Goal: Information Seeking & Learning: Find specific fact

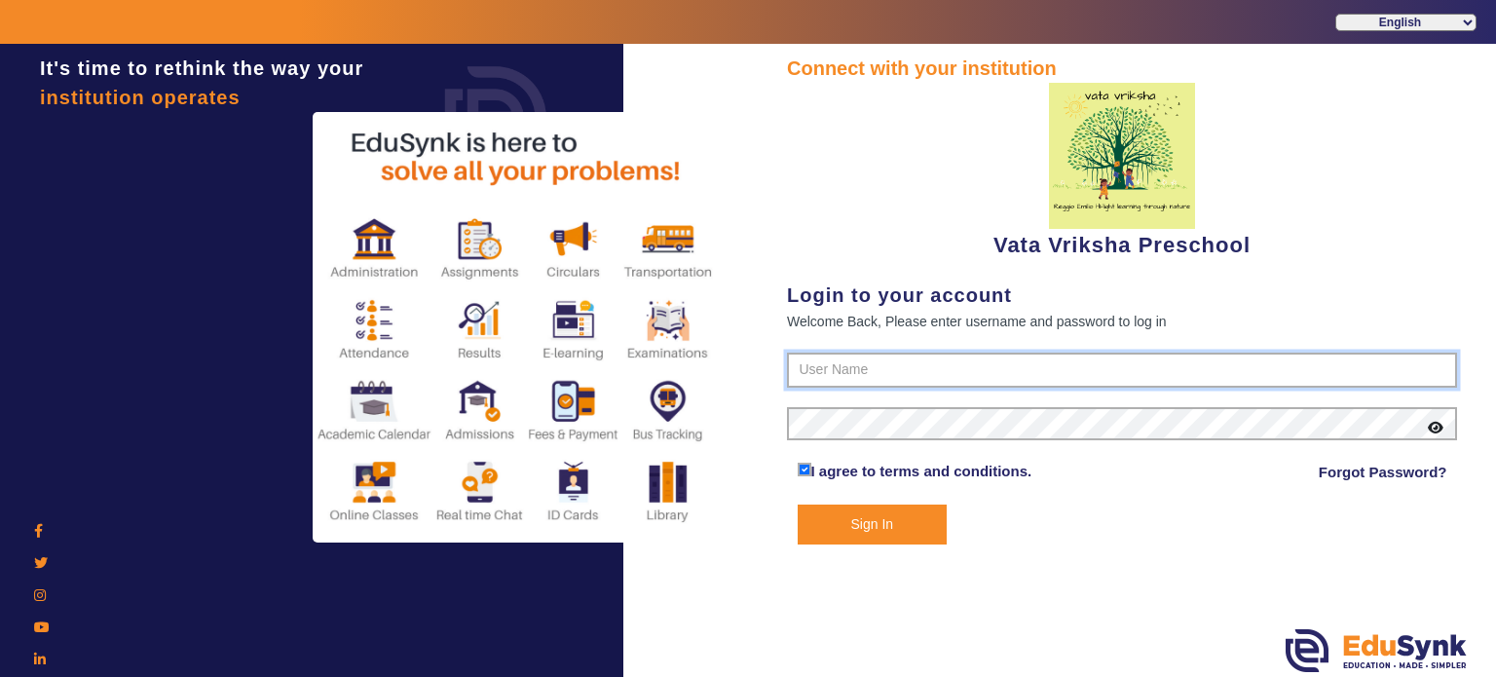
click at [837, 374] on input "text" at bounding box center [1122, 370] width 670 height 35
paste input "9074270829"
type input "9074270829"
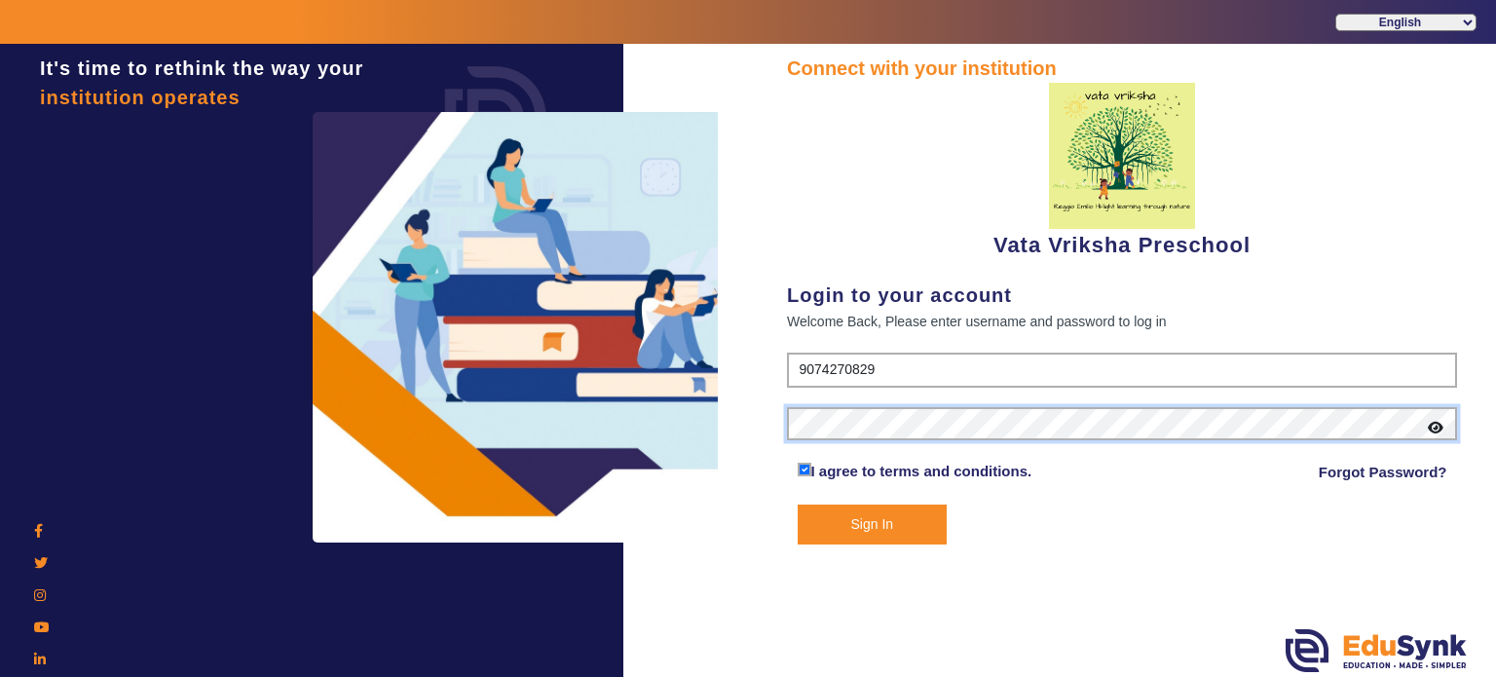
click at [798, 505] on button "Sign In" at bounding box center [873, 525] width 150 height 40
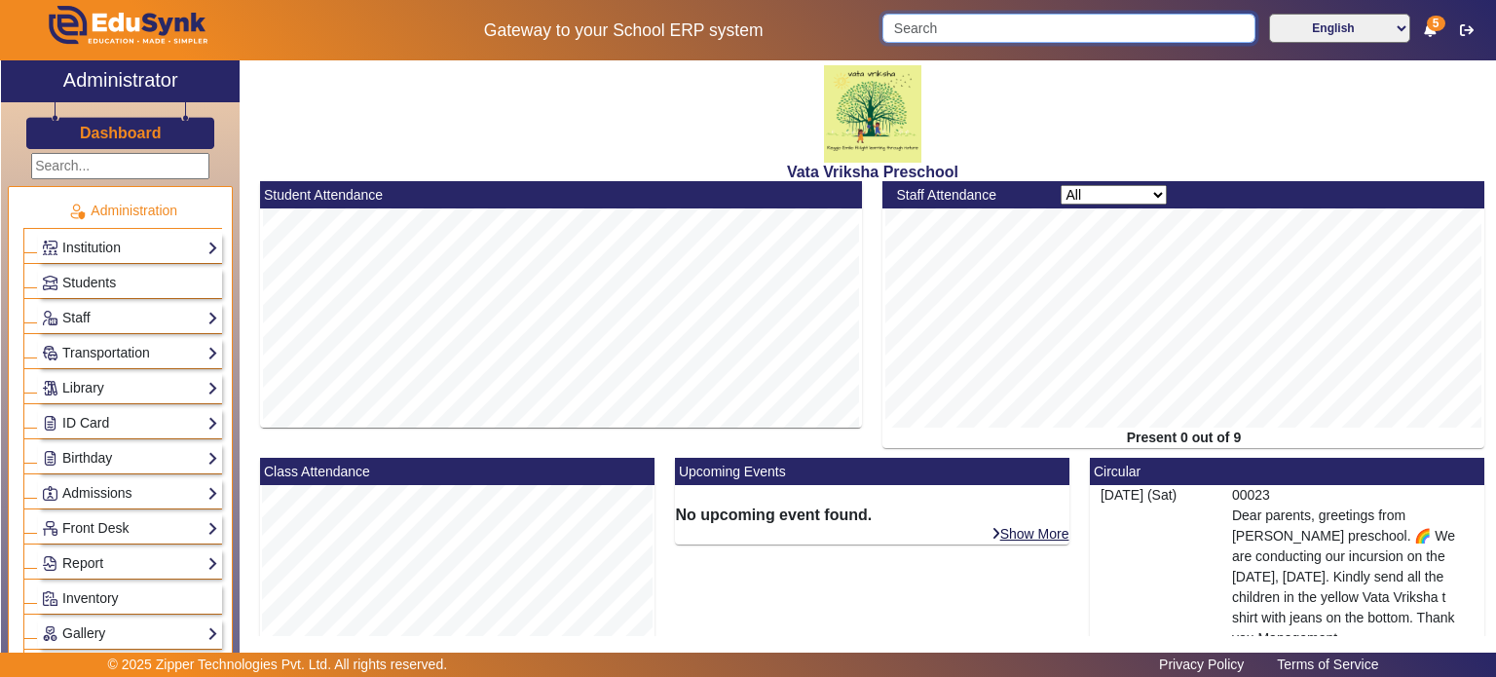
click at [974, 19] on input "Search" at bounding box center [1068, 28] width 372 height 29
paste input "8940458492"
type input "8940458492"
click button "submit" at bounding box center [1254, 28] width 2 height 29
paste input "8940458492"
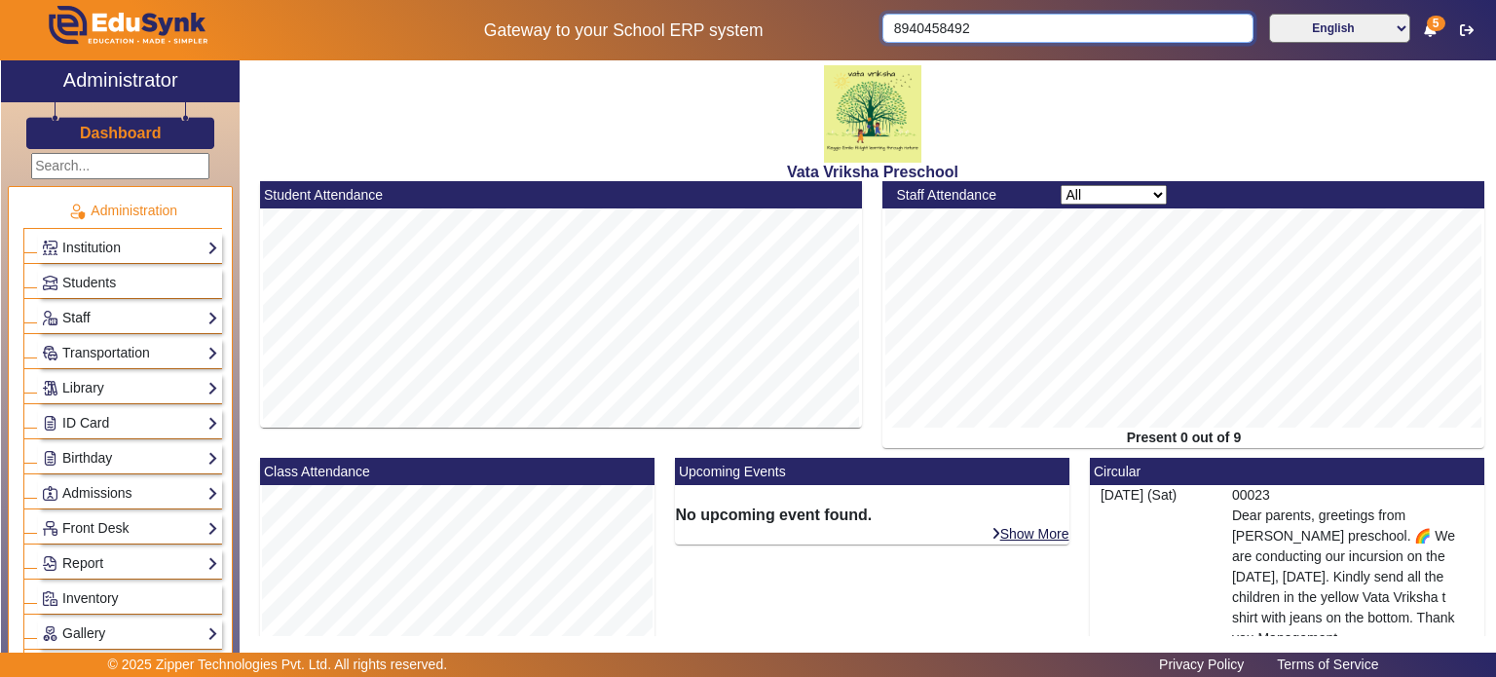
type input "8940458492"
click at [111, 319] on link "Staff" at bounding box center [130, 318] width 176 height 22
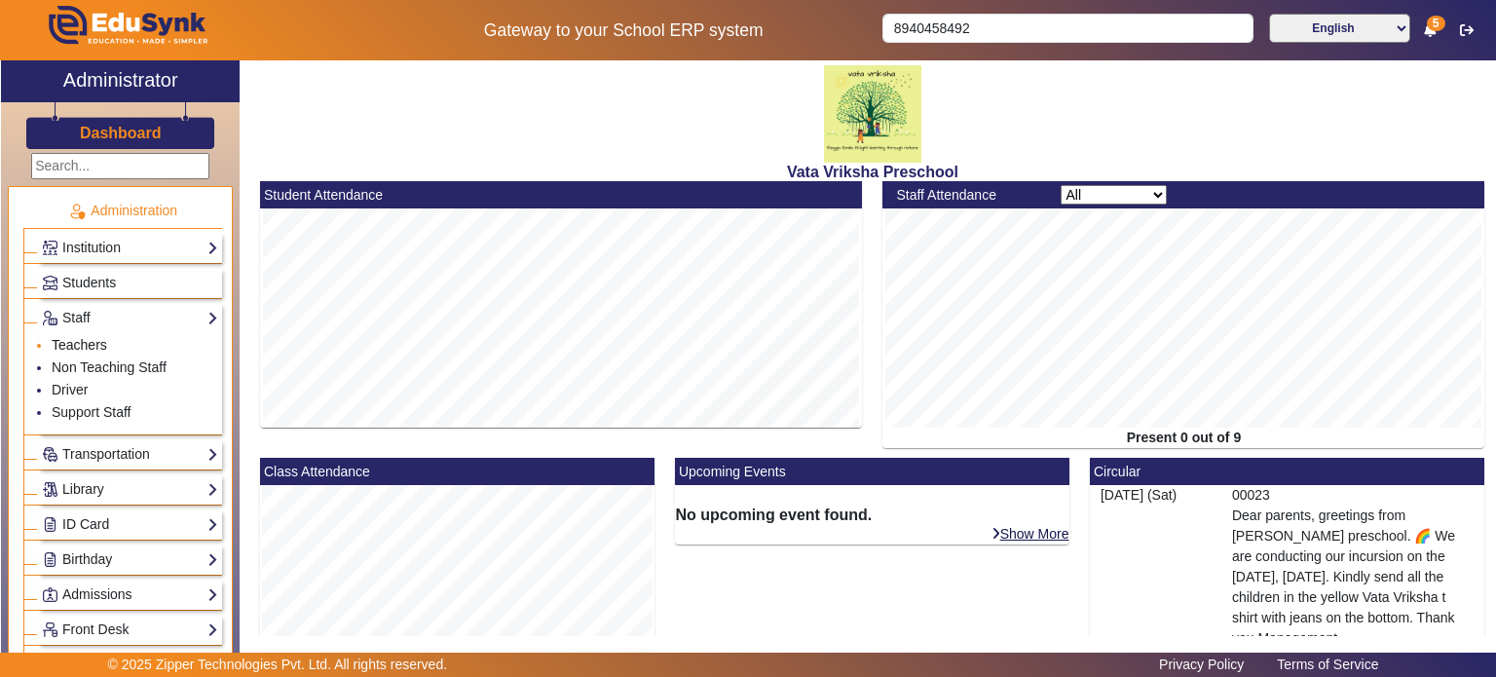
click at [93, 350] on link "Teachers" at bounding box center [80, 345] width 56 height 16
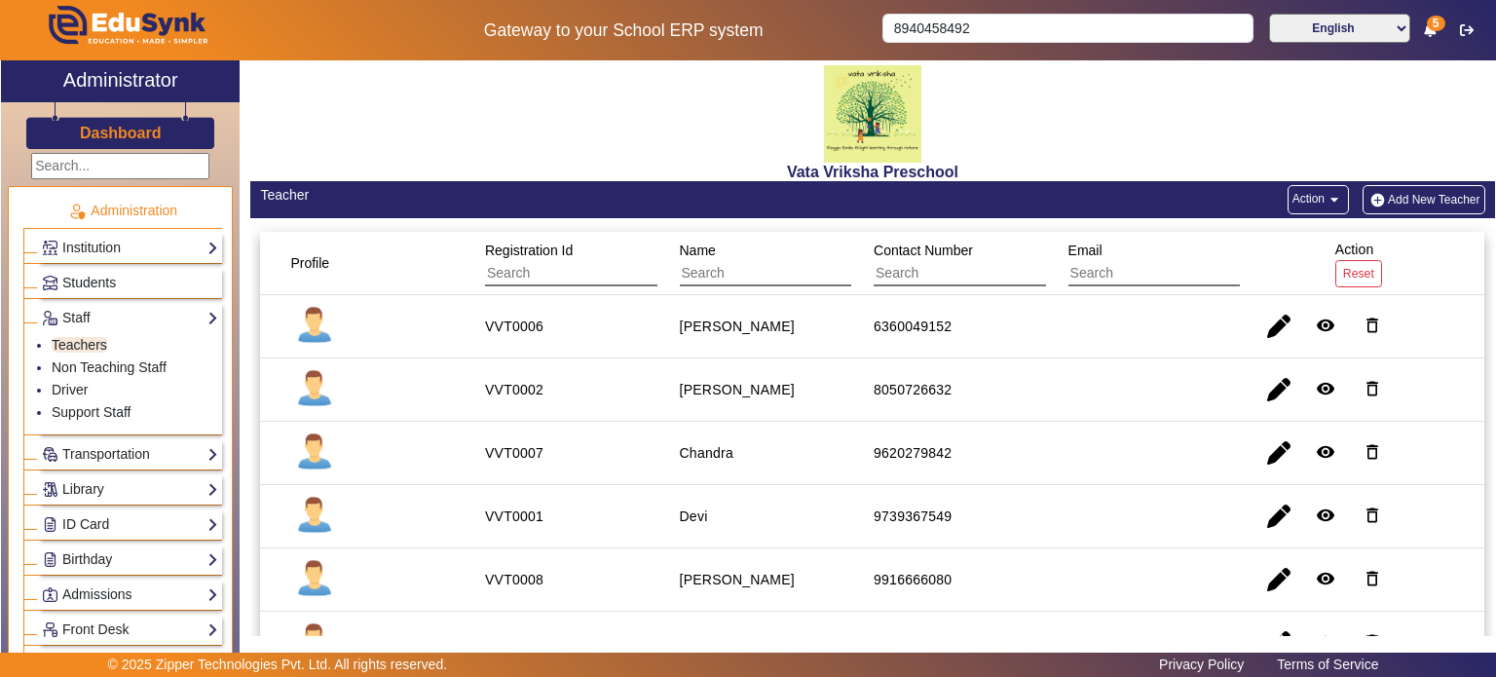
click at [916, 280] on input "text" at bounding box center [961, 273] width 174 height 25
paste input "8940458492"
type input "8940458492"
click at [916, 37] on input "8940458492" at bounding box center [1067, 28] width 370 height 29
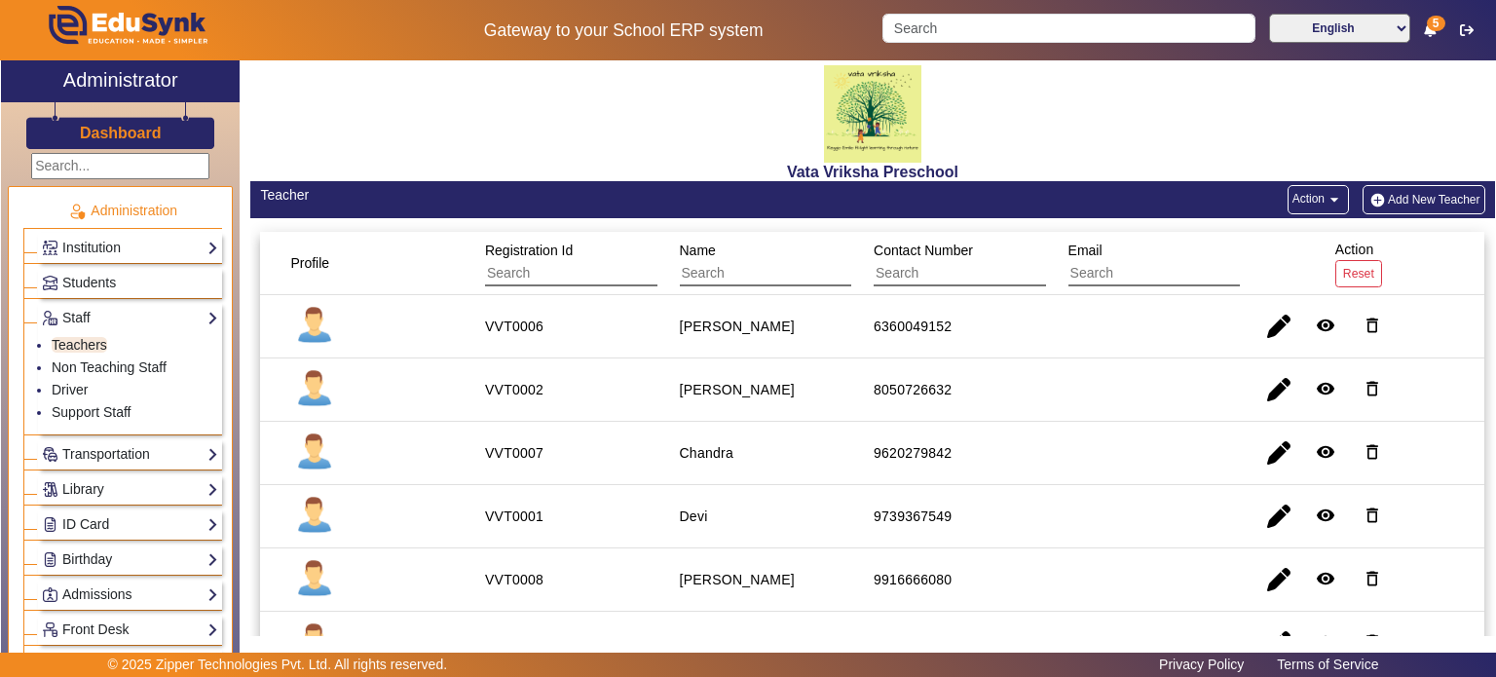
click at [921, 277] on input "text" at bounding box center [961, 273] width 174 height 25
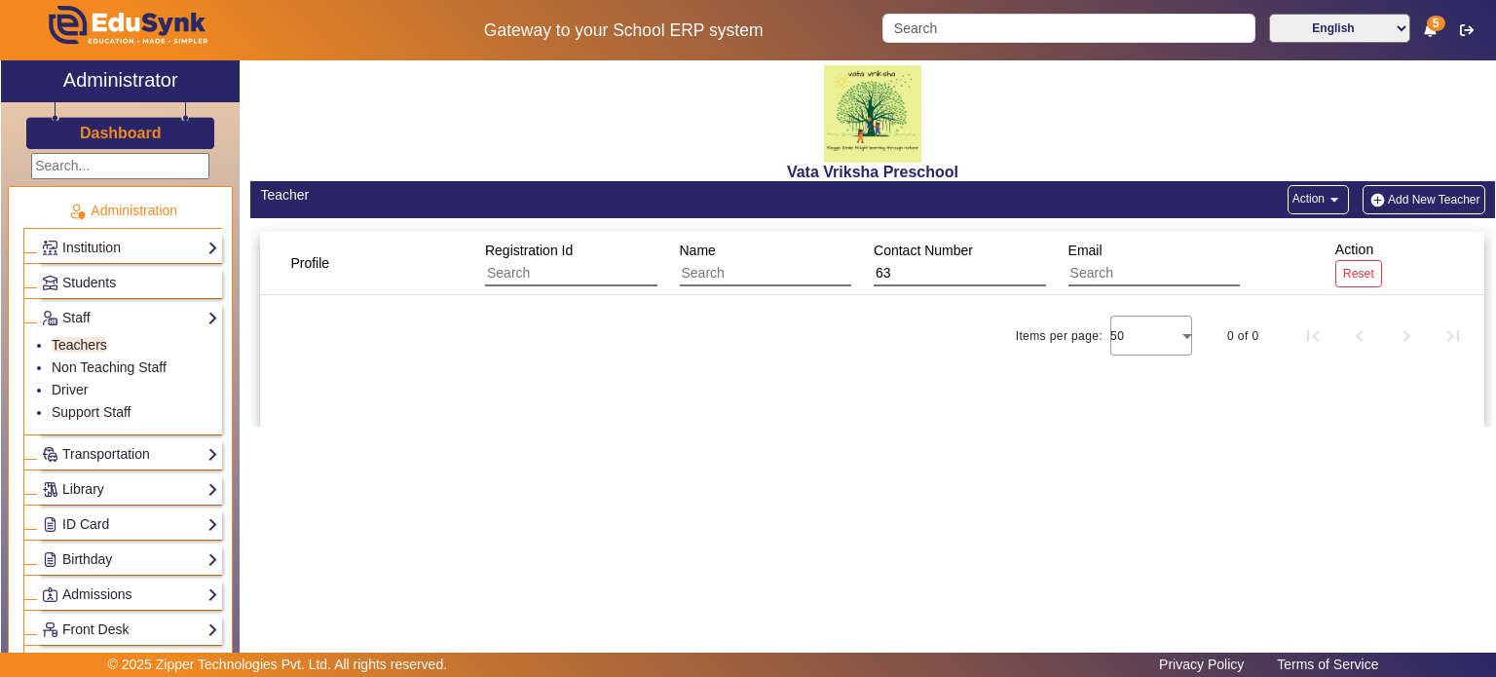
type input "6"
type input "8"
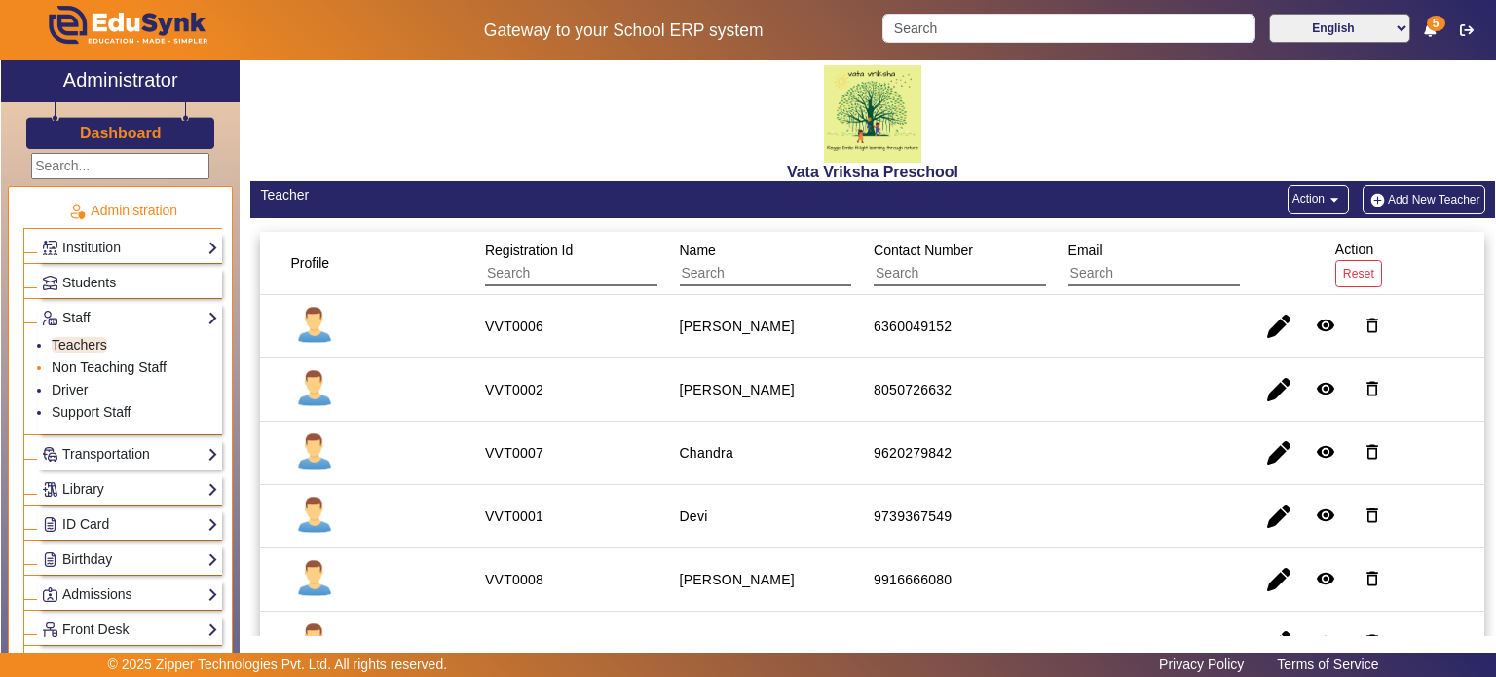
click at [117, 371] on link "Non Teaching Staff" at bounding box center [109, 367] width 115 height 16
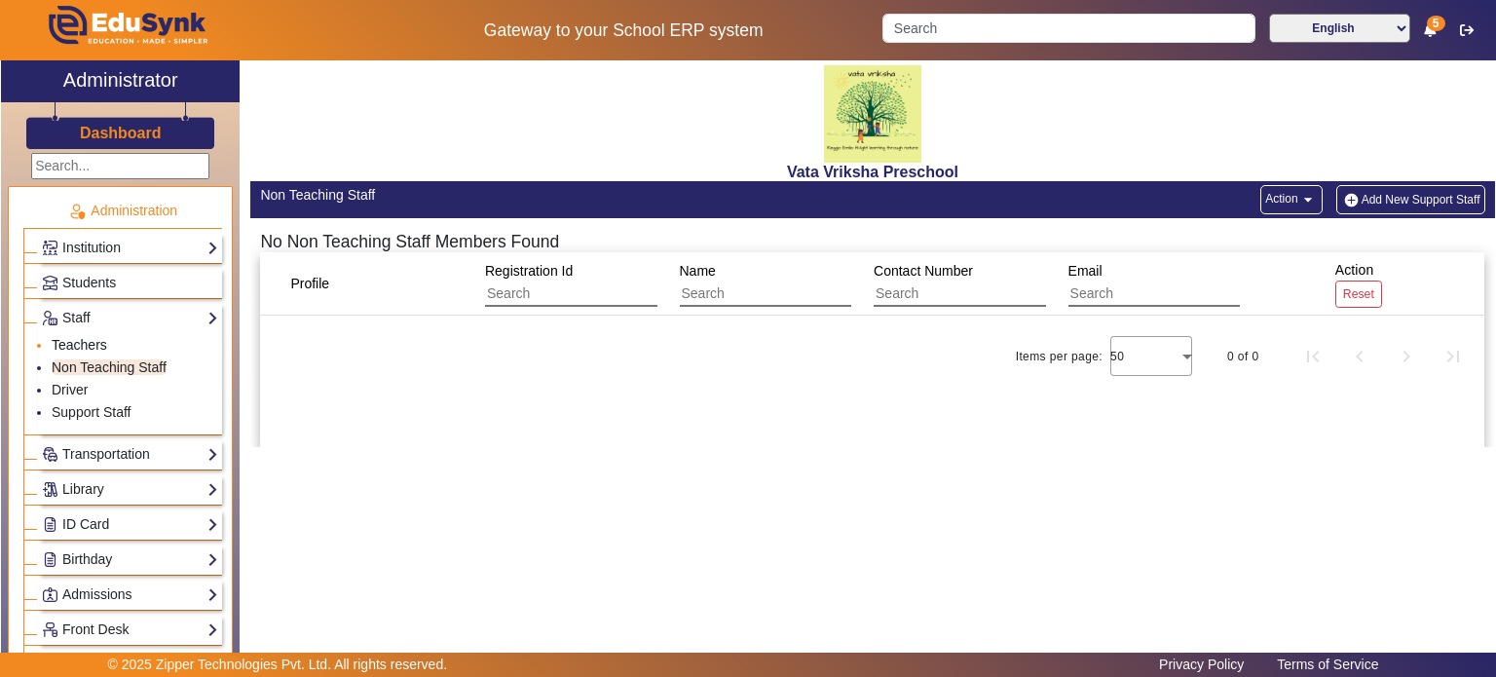
click at [88, 337] on link "Teachers" at bounding box center [80, 345] width 56 height 16
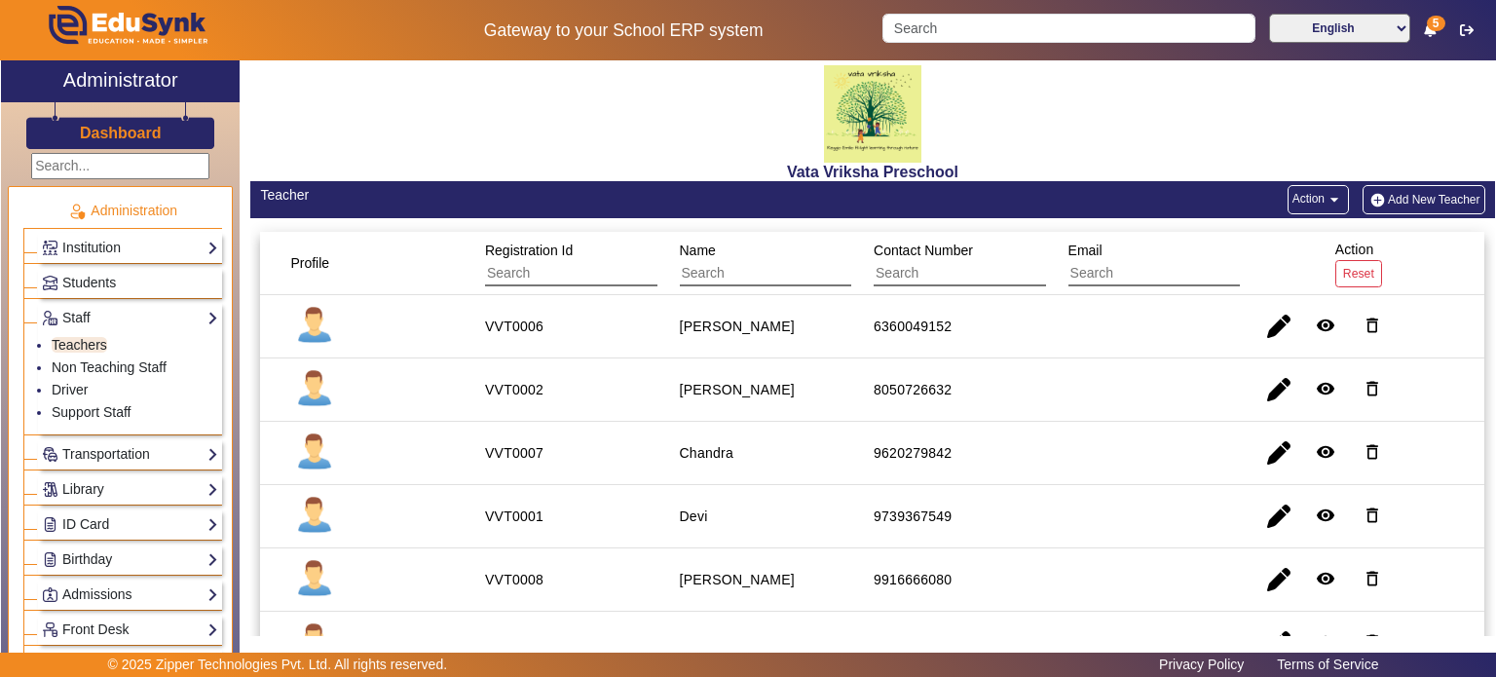
click at [756, 271] on input "text" at bounding box center [767, 273] width 174 height 25
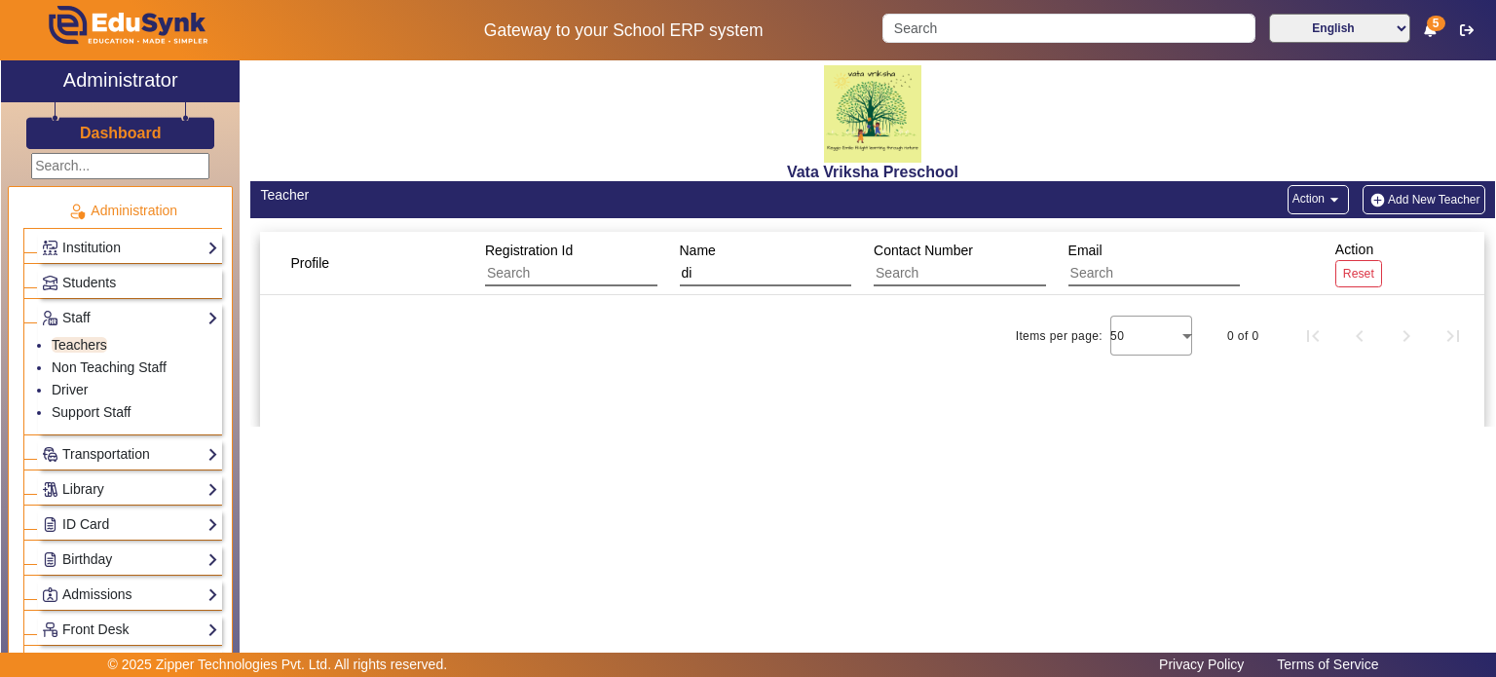
type input "d"
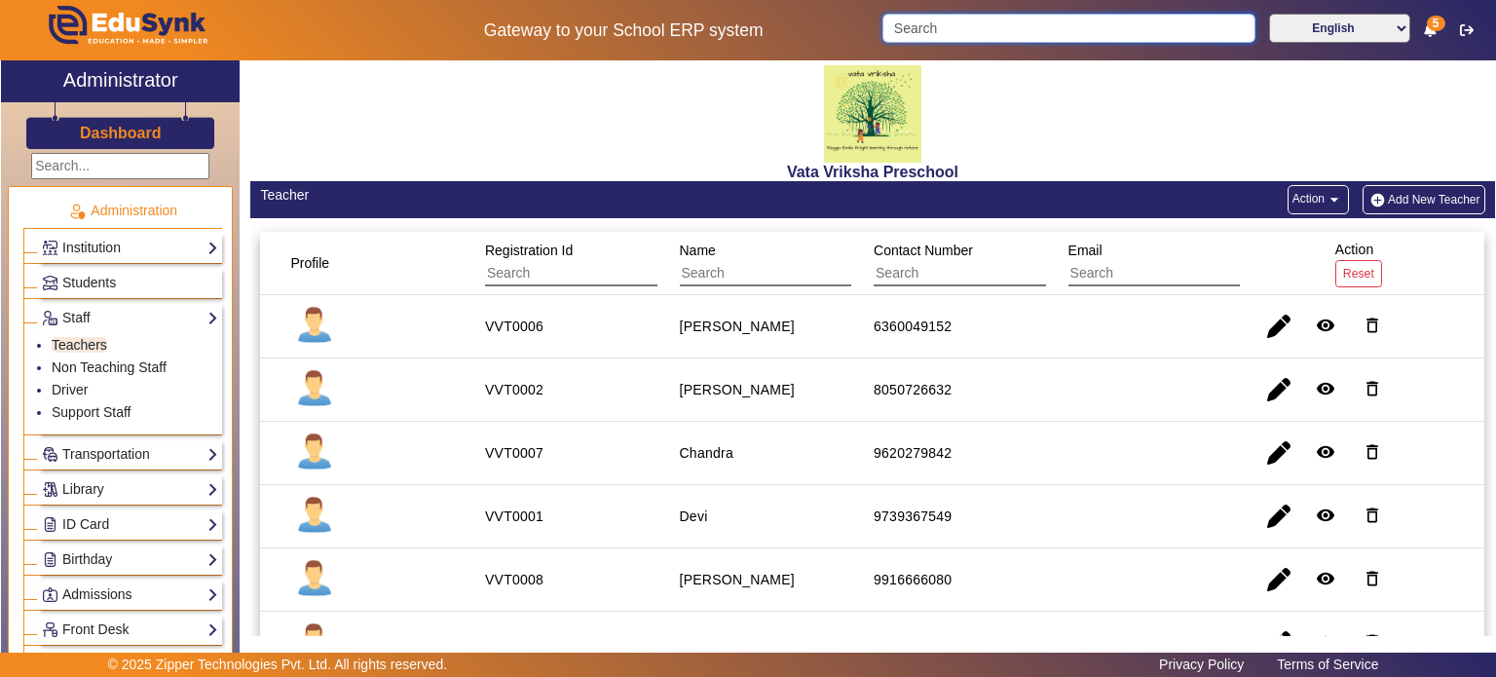
click at [929, 38] on input "Search" at bounding box center [1068, 28] width 372 height 29
paste input "8147365679"
type input "8147365679"
click at [902, 268] on input "text" at bounding box center [961, 273] width 174 height 25
paste input "8147365679"
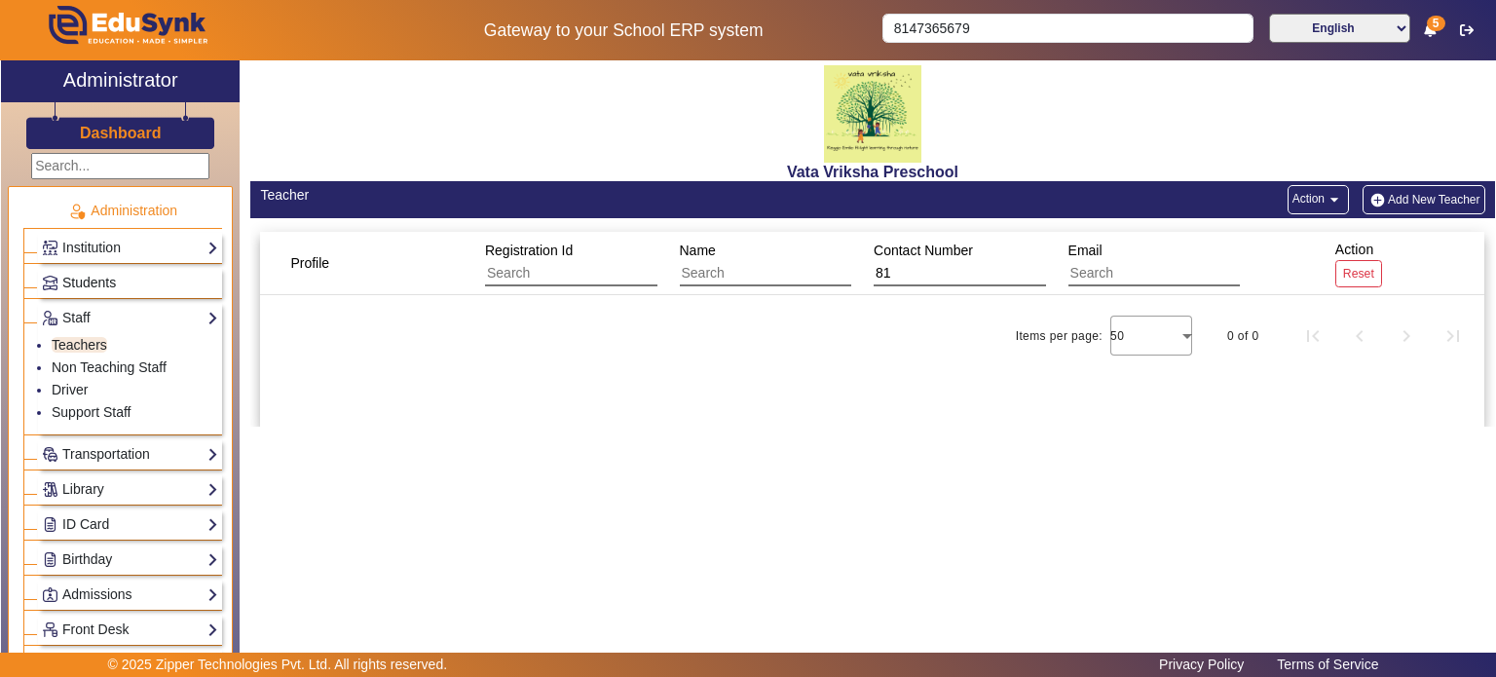
type input "81"
click at [102, 280] on span "Students" at bounding box center [89, 283] width 54 height 16
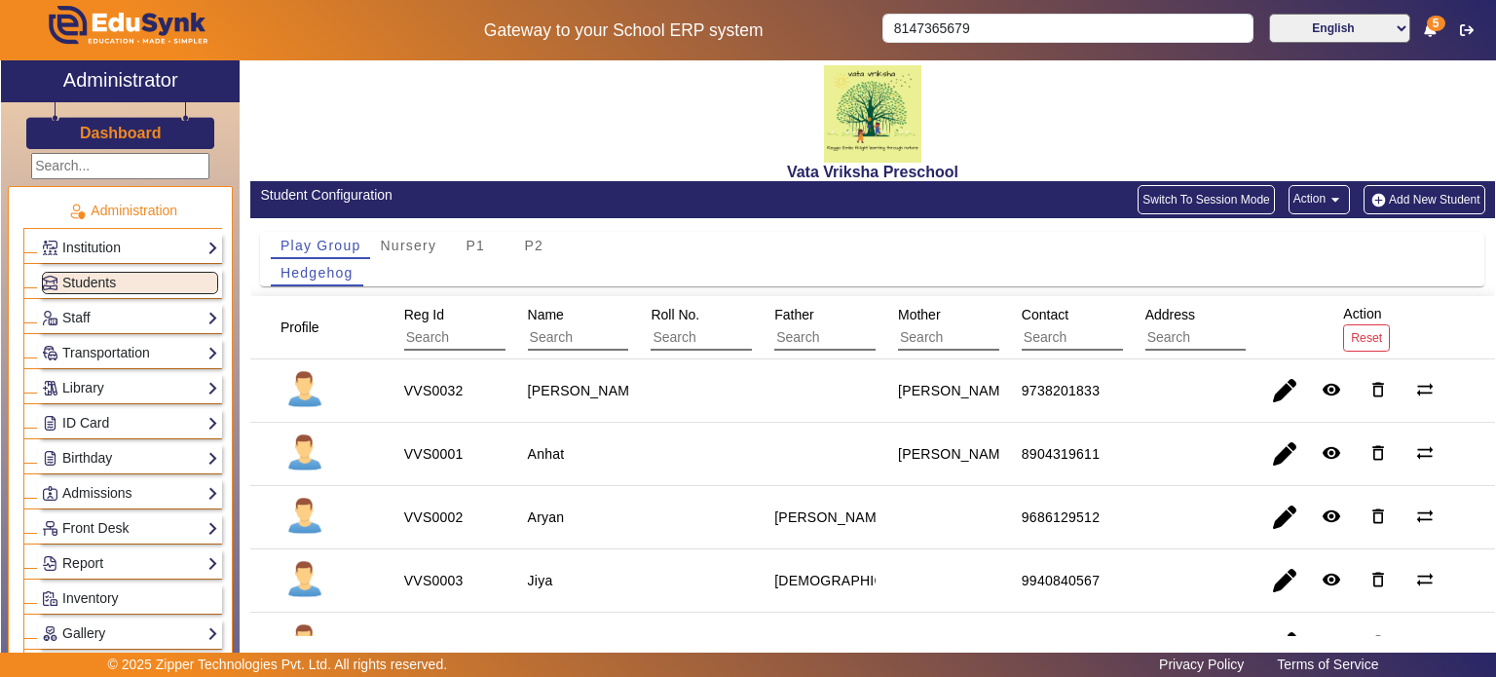
click at [1066, 333] on input "text" at bounding box center [1109, 337] width 174 height 25
paste input "8147365679"
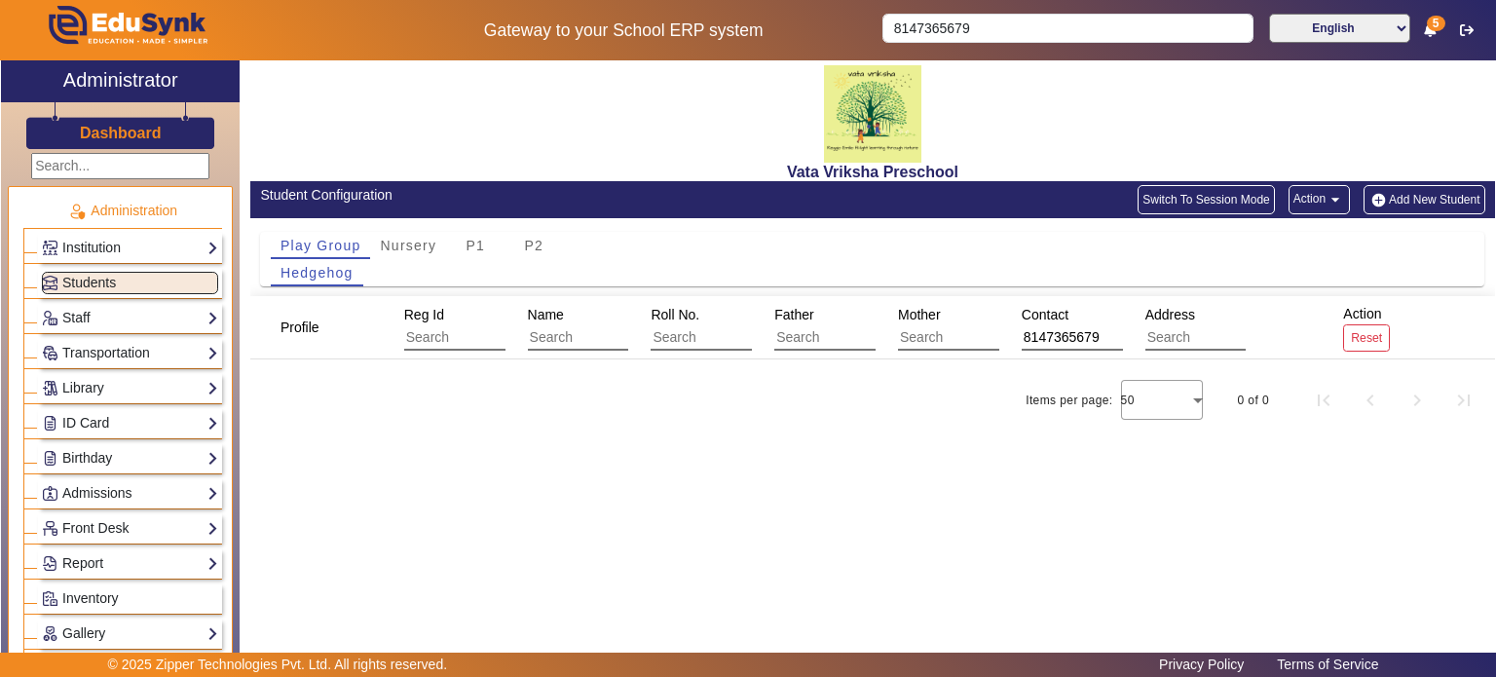
click at [1066, 333] on input "8147365679" at bounding box center [1109, 337] width 174 height 25
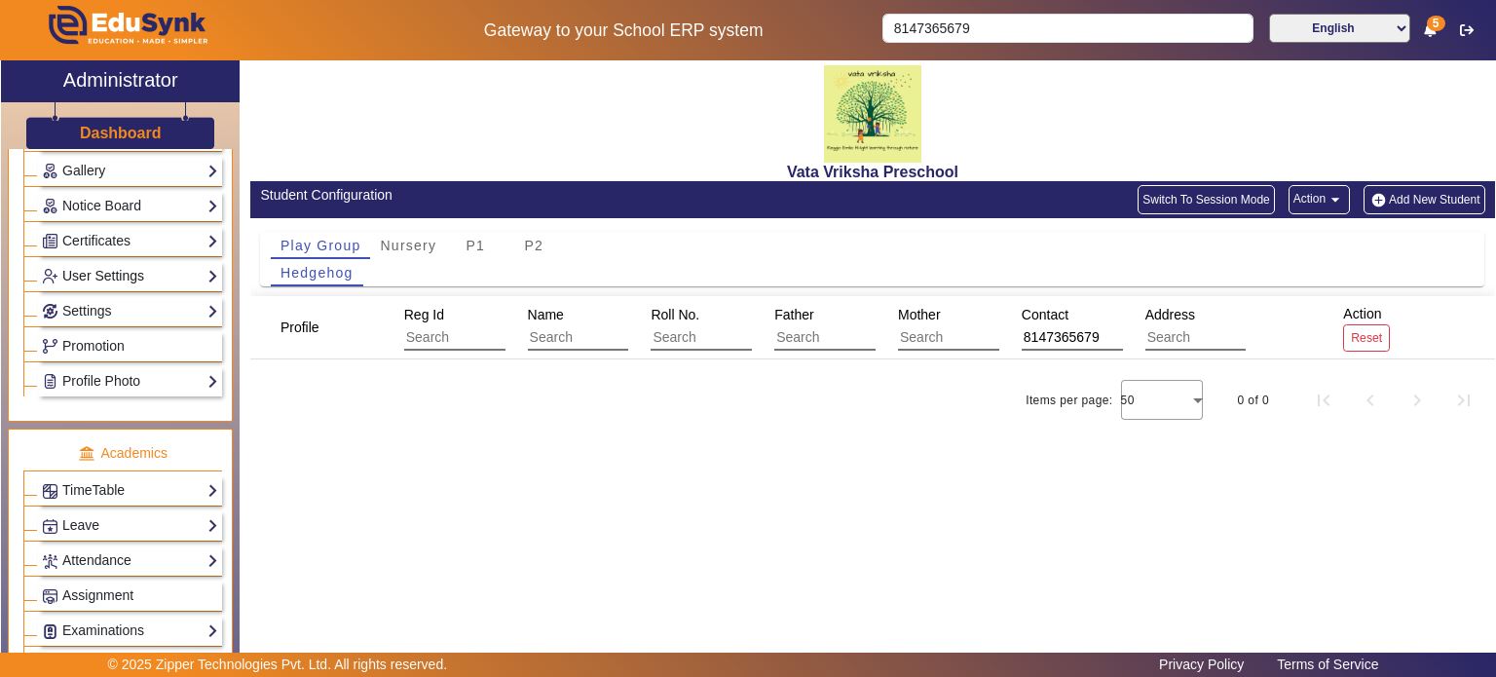
scroll to position [367, 0]
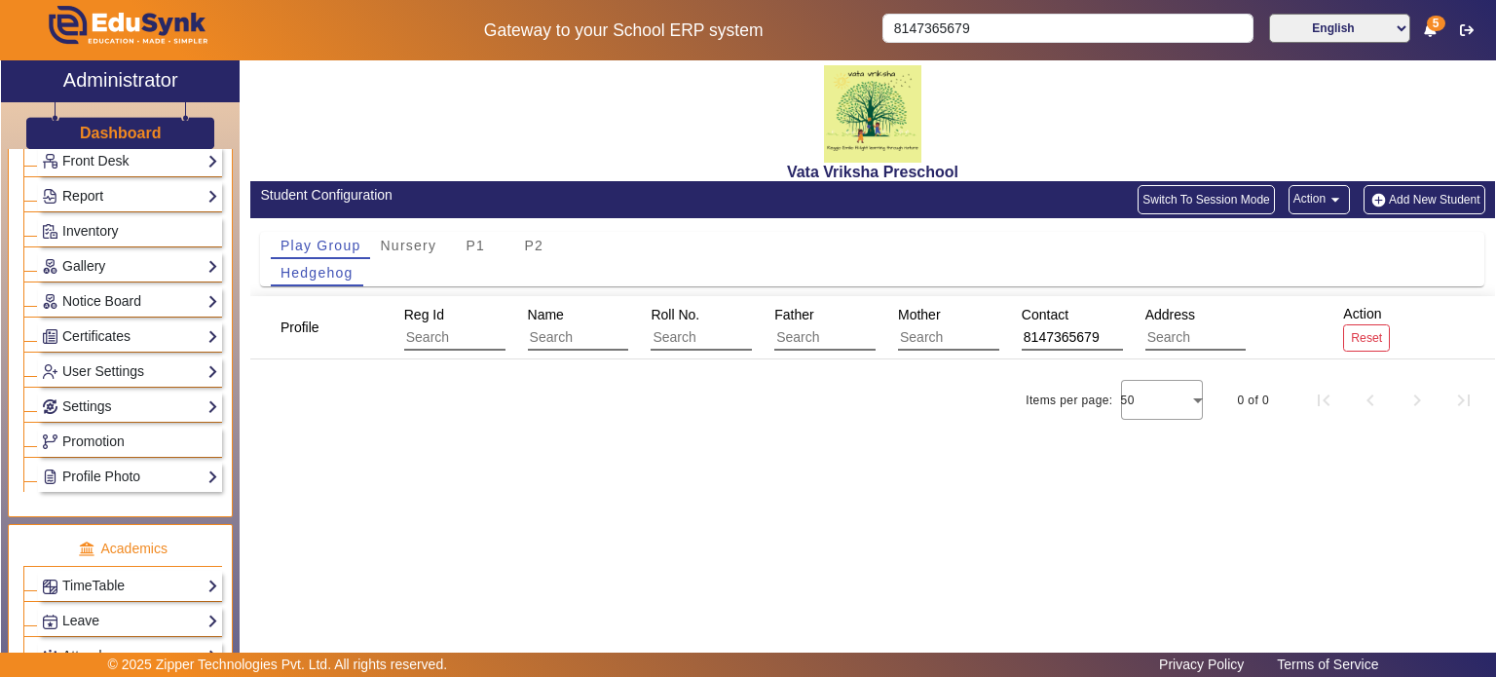
type input "8147365679"
click at [143, 195] on link "Report" at bounding box center [130, 196] width 176 height 22
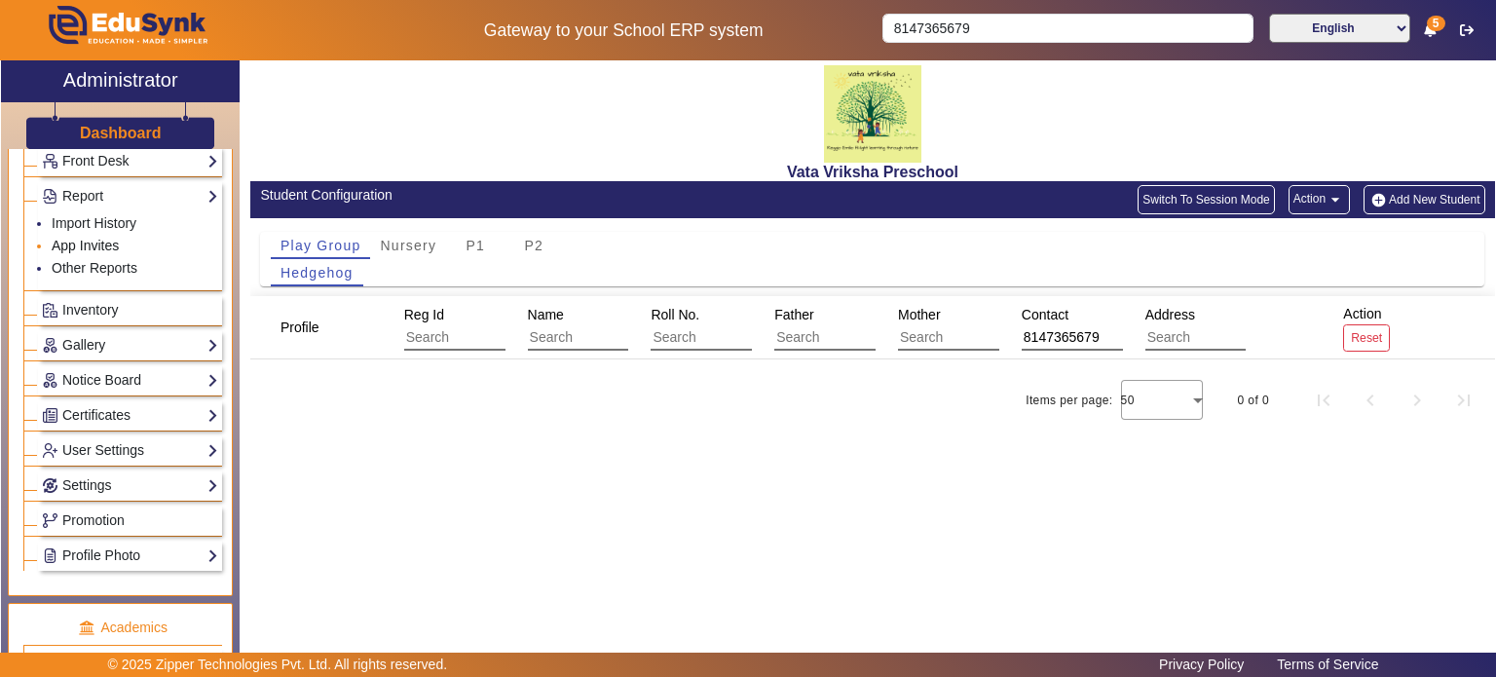
click at [109, 238] on link "App Invites" at bounding box center [85, 246] width 67 height 16
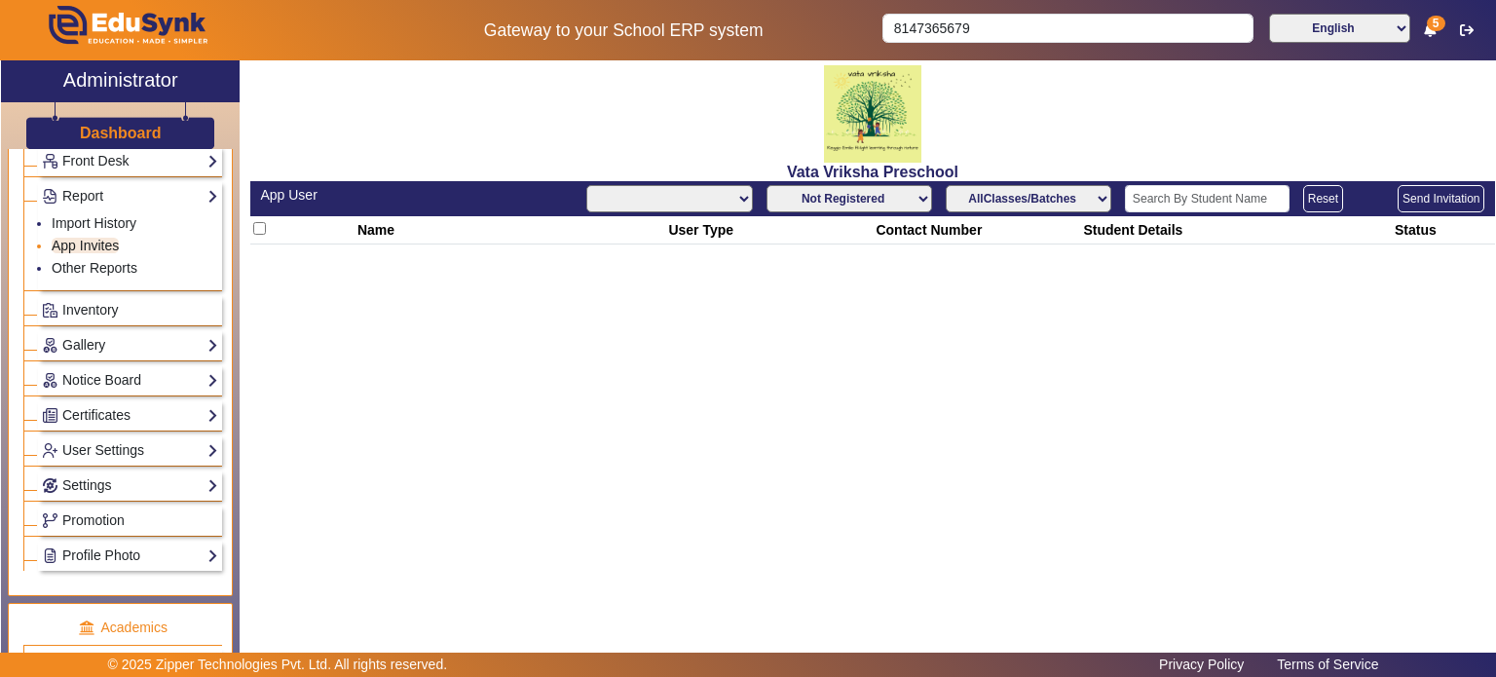
select select "All"
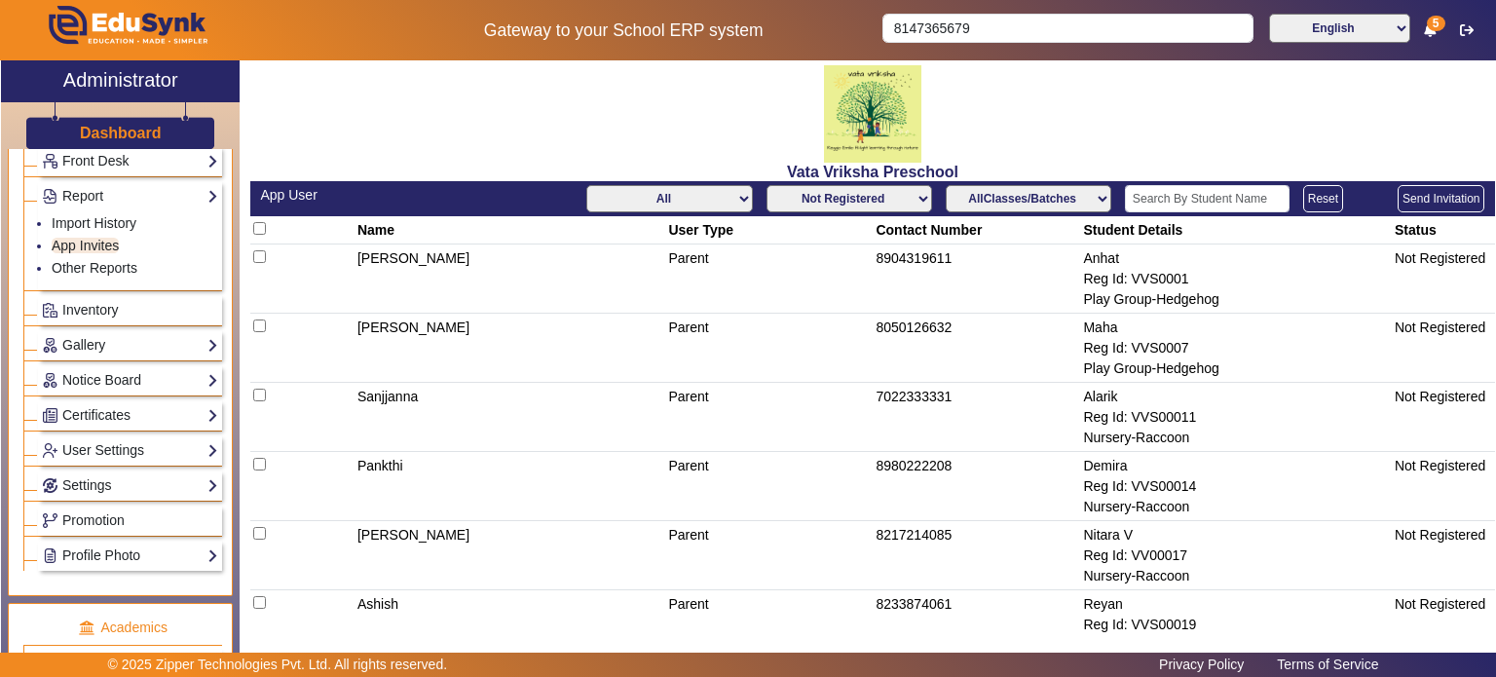
click at [873, 212] on div "App User All Teacher Parent Driver Support Staff Not Registered Registered AllC…" at bounding box center [872, 198] width 1245 height 35
drag, startPoint x: 873, startPoint y: 206, endPoint x: 869, endPoint y: 241, distance: 34.3
click at [869, 241] on app-app-user "App User All Teacher Parent Driver Support Staff Not Registered Registered AllC…" at bounding box center [872, 580] width 1245 height 799
select select "registered"
click at [766, 185] on select "Not Registered Registered" at bounding box center [849, 198] width 166 height 27
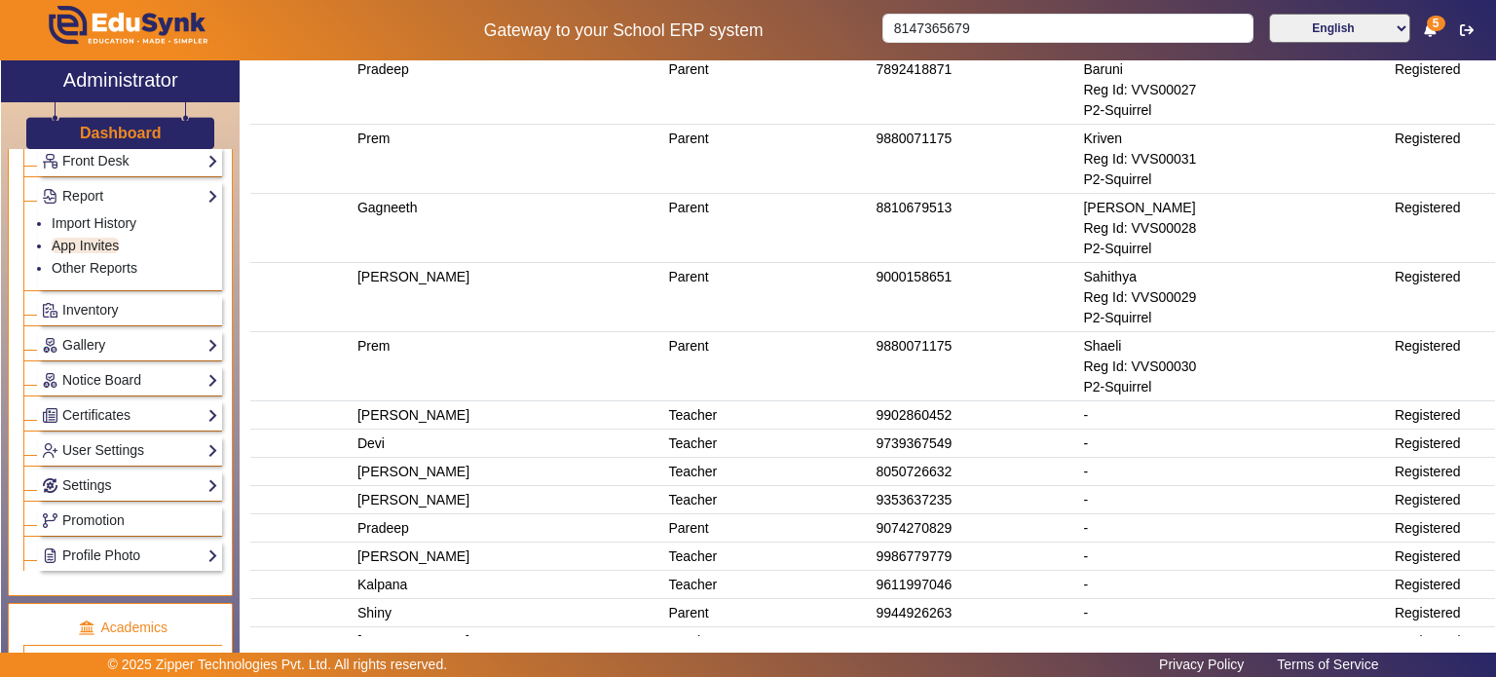
scroll to position [1874, 0]
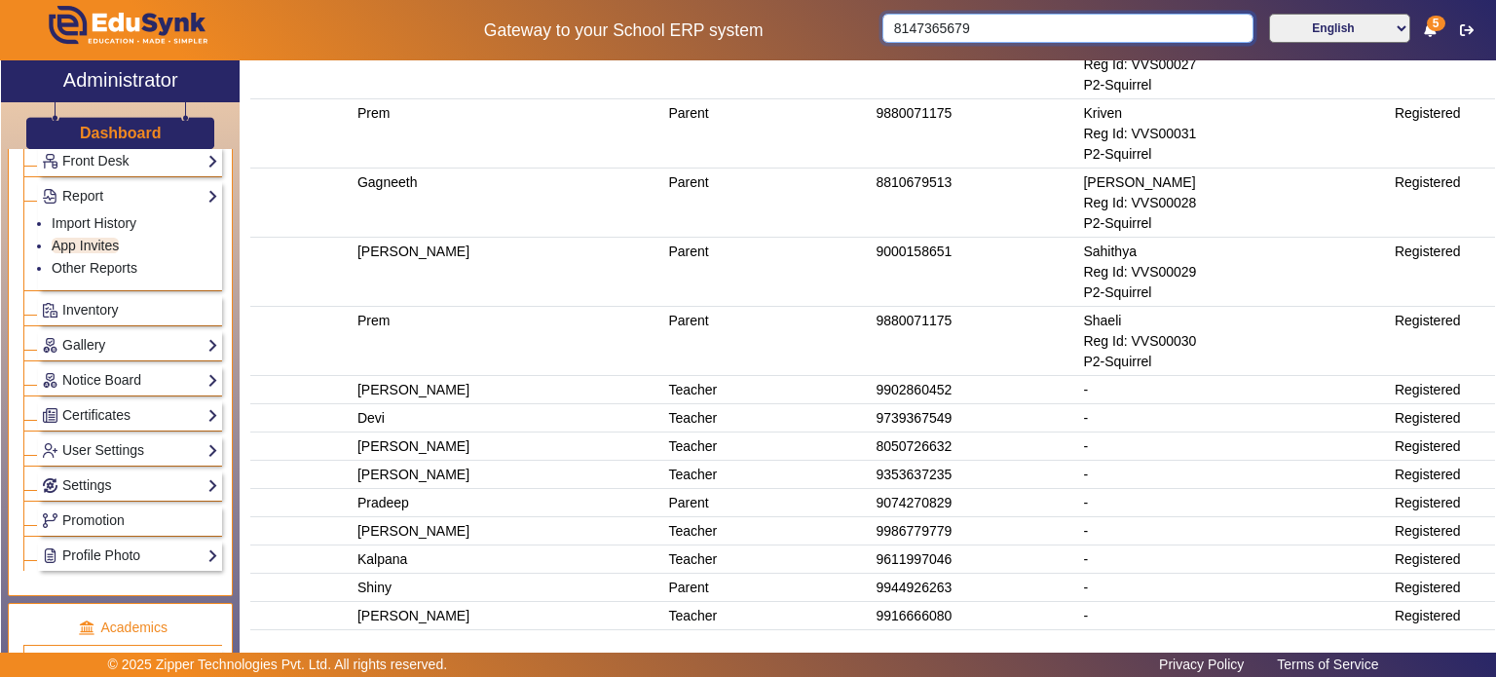
click at [962, 38] on input "8147365679" at bounding box center [1067, 28] width 370 height 29
paste input "8147365679"
type input "8"
type input "pavi"
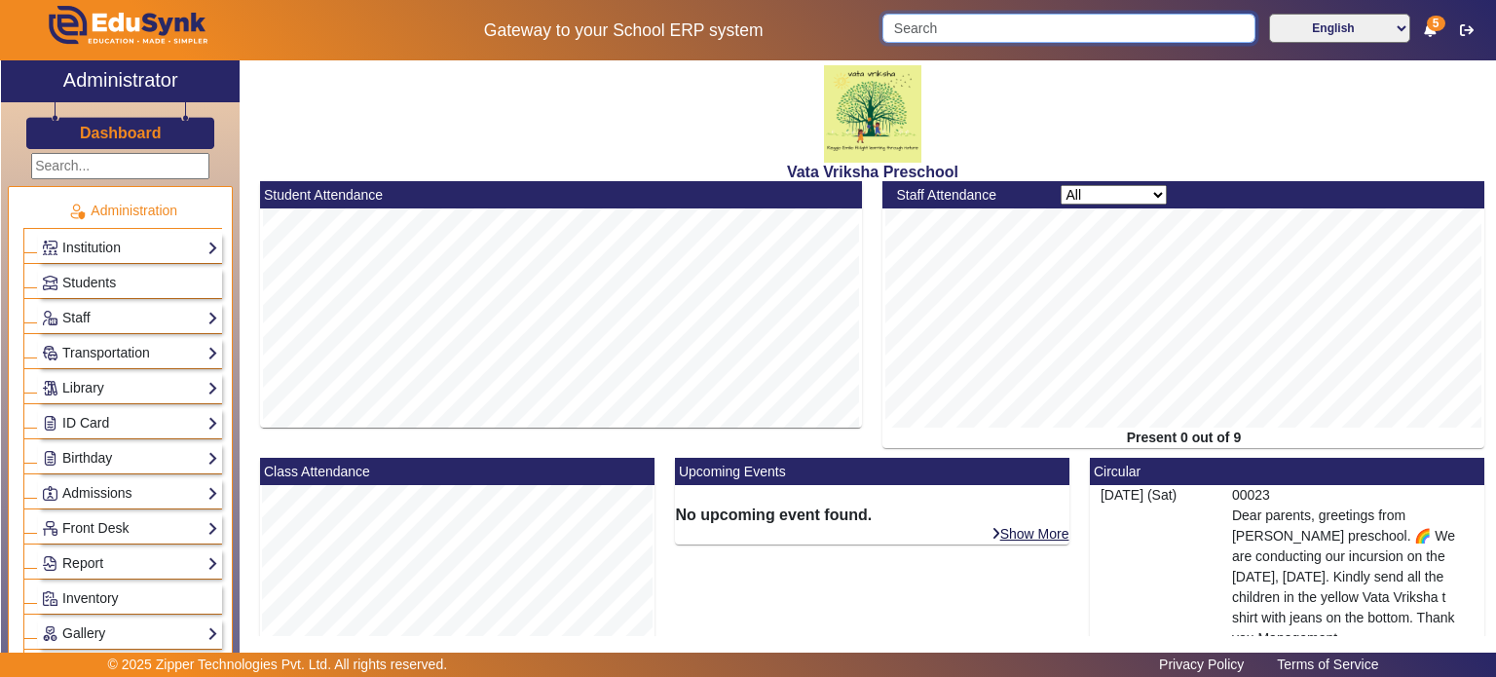
click at [917, 26] on input "Search" at bounding box center [1068, 28] width 372 height 29
paste input "vatavriksha"
type input "vatavriksha"
type input "8940"
click at [966, 30] on input "8940" at bounding box center [1067, 28] width 370 height 29
